Goal: Task Accomplishment & Management: Complete application form

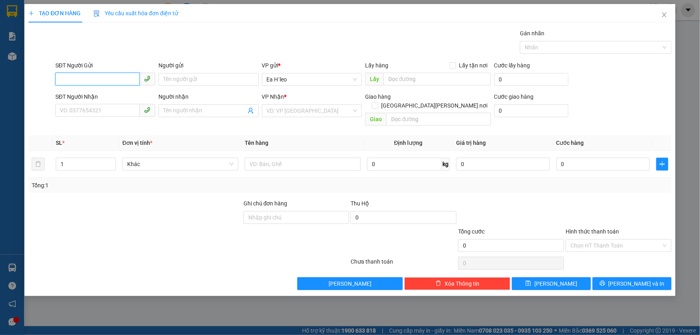
click at [114, 80] on input "SĐT Người Gửi" at bounding box center [97, 79] width 84 height 13
paste input "0353758889"
type input "0353758889"
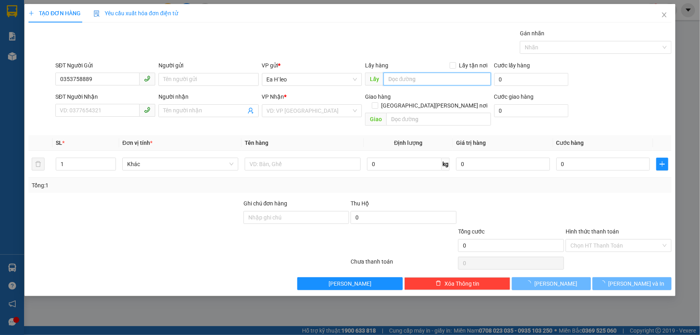
click at [405, 82] on input "text" at bounding box center [436, 79] width 107 height 13
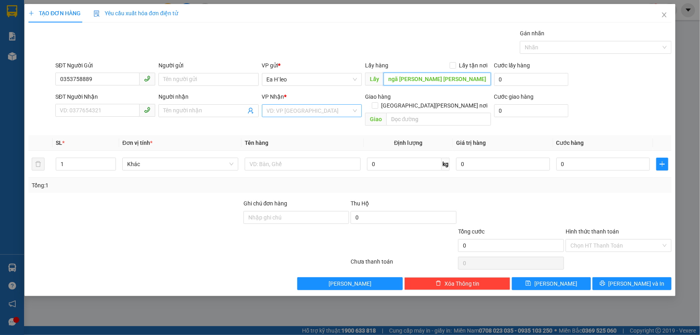
type input "ngã [PERSON_NAME] [PERSON_NAME]"
click at [336, 109] on input "search" at bounding box center [309, 111] width 85 height 12
click at [293, 140] on div "Bx Miền Đông" at bounding box center [312, 139] width 90 height 9
click at [202, 233] on div at bounding box center [135, 241] width 215 height 28
click at [549, 277] on button "[PERSON_NAME]" at bounding box center [551, 283] width 79 height 13
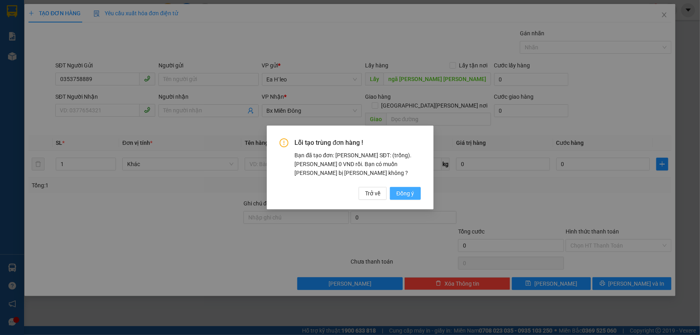
click at [405, 189] on span "Đồng ý" at bounding box center [405, 193] width 18 height 9
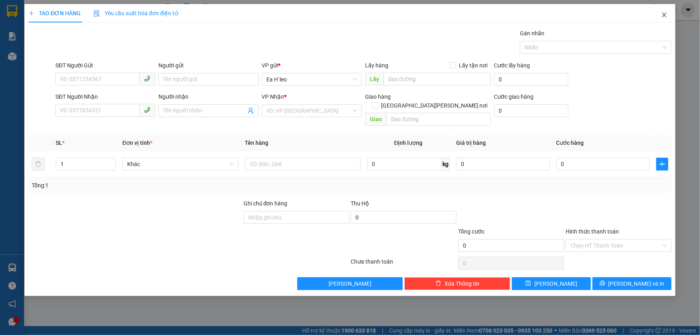
click at [663, 12] on icon "close" at bounding box center [664, 15] width 6 height 6
